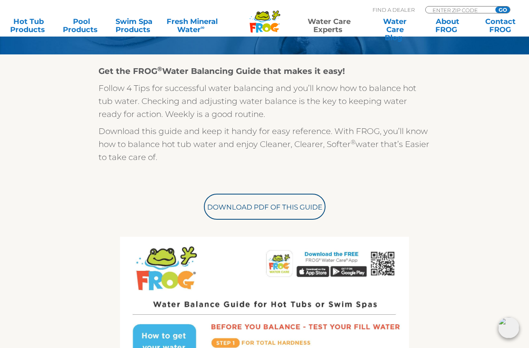
scroll to position [188, 0]
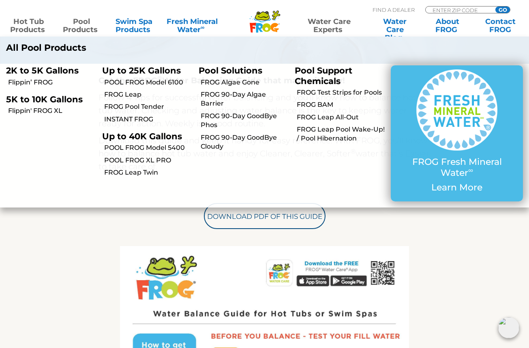
click at [24, 25] on link "Hot Tub Products" at bounding box center [28, 25] width 41 height 16
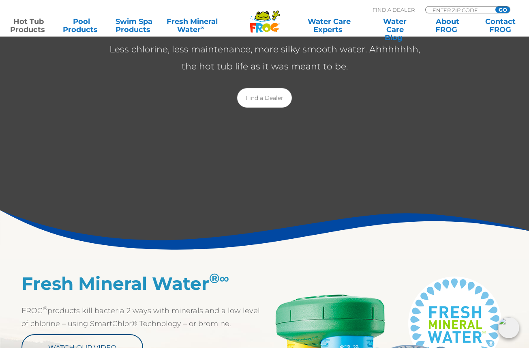
scroll to position [198, 0]
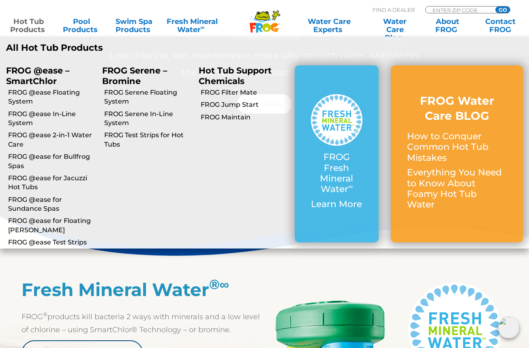
click at [213, 73] on p "Hot Tub Support Chemicals" at bounding box center [241, 75] width 84 height 20
click at [227, 95] on link "FROG Filter Mate" at bounding box center [245, 92] width 88 height 9
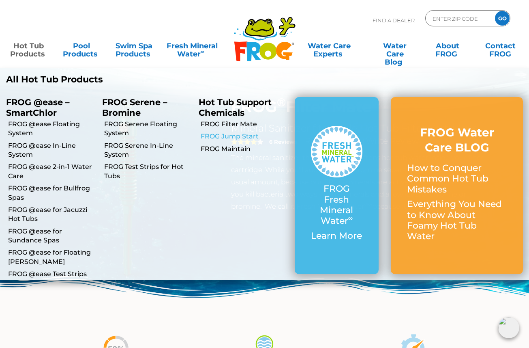
click at [232, 135] on link "FROG Jump Start" at bounding box center [245, 136] width 88 height 9
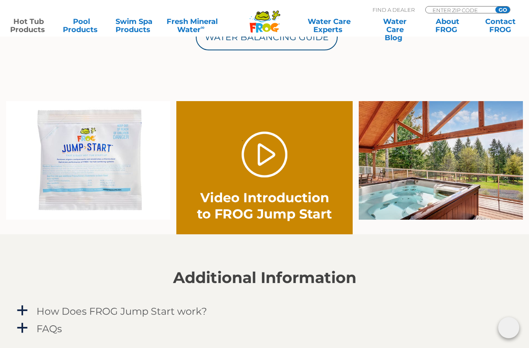
scroll to position [487, 0]
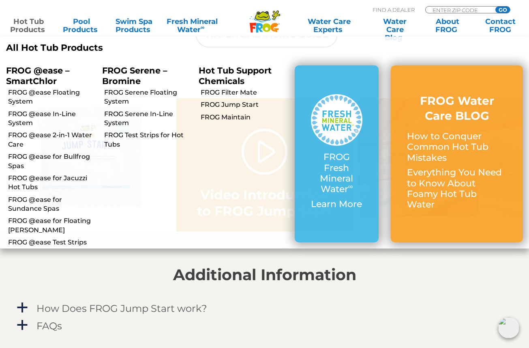
click at [34, 26] on link "Hot Tub Products" at bounding box center [28, 25] width 41 height 16
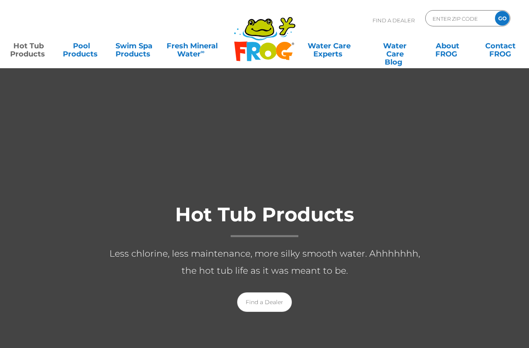
click at [34, 26] on div "Find A Dealer ENTER ZIP CODE GO" at bounding box center [264, 24] width 513 height 28
